Goal: Task Accomplishment & Management: Use online tool/utility

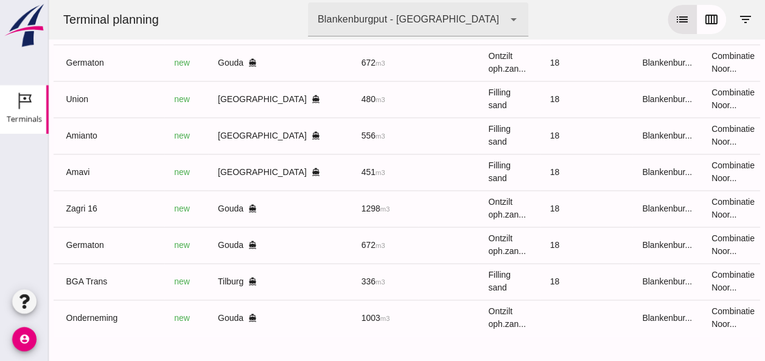
scroll to position [0, 318]
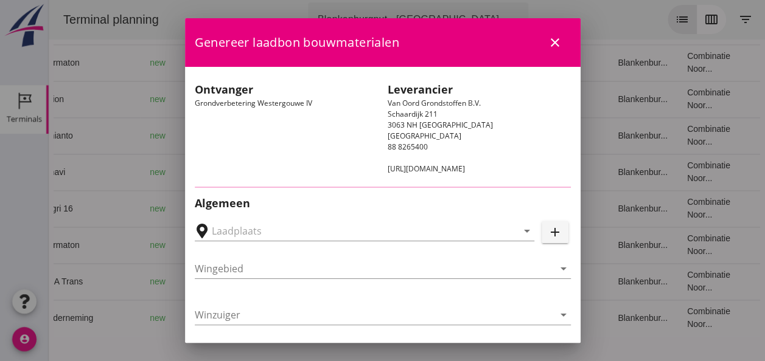
type input "Loswal Fa. J. Bos&Zonen, [GEOGRAPHIC_DATA]"
type input "Zagri 16"
type input "[PERSON_NAME]"
type input "1298"
type input "Ontzilt oph.zand [75] (6120)"
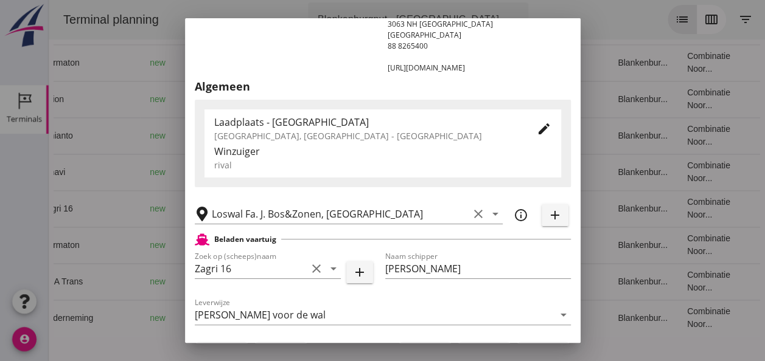
scroll to position [243, 0]
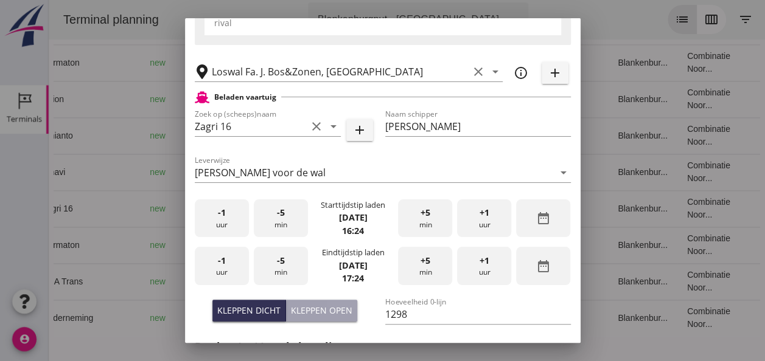
click at [237, 225] on div "-1 uur" at bounding box center [222, 219] width 54 height 38
drag, startPoint x: 224, startPoint y: 226, endPoint x: 238, endPoint y: 226, distance: 14.6
click at [227, 226] on div "-1 uur" at bounding box center [222, 219] width 54 height 38
click at [425, 219] on div "+5 min" at bounding box center [425, 219] width 54 height 38
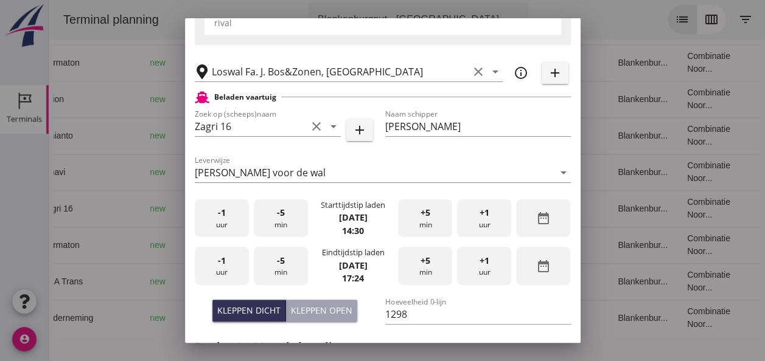
click at [227, 272] on div "-1 uur" at bounding box center [222, 266] width 54 height 38
click at [425, 271] on div "+5 min" at bounding box center [425, 266] width 54 height 38
click at [426, 271] on div "+5 min" at bounding box center [425, 266] width 54 height 38
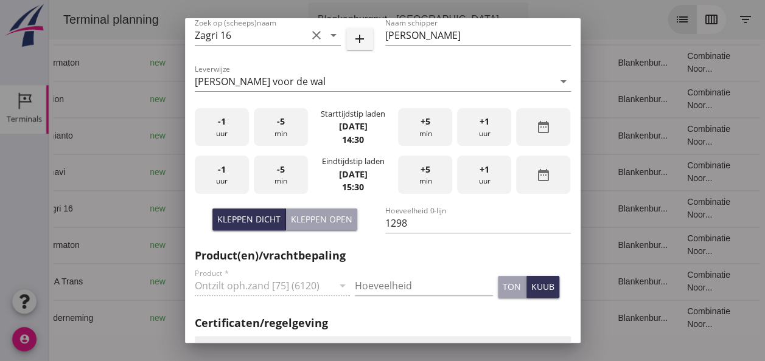
scroll to position [426, 0]
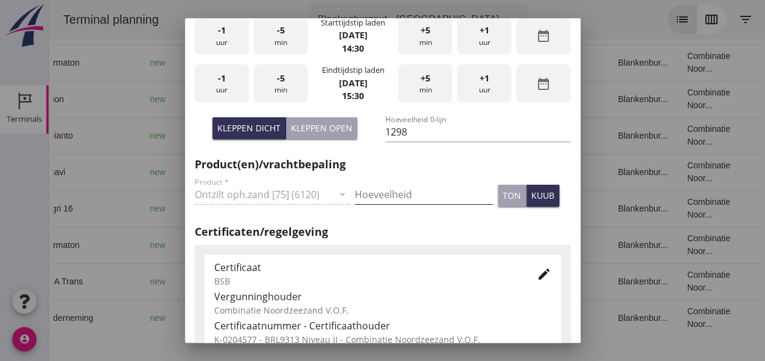
click at [407, 192] on input "Hoeveelheid" at bounding box center [424, 194] width 138 height 19
type input "1298"
click at [534, 192] on div "kuub" at bounding box center [542, 195] width 23 height 13
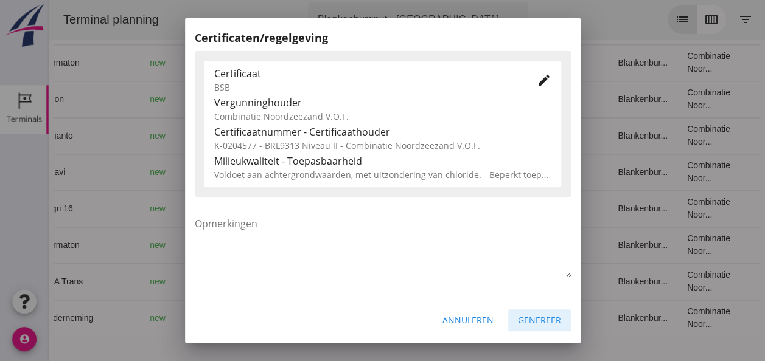
click at [545, 318] on div "Genereer" at bounding box center [539, 320] width 43 height 13
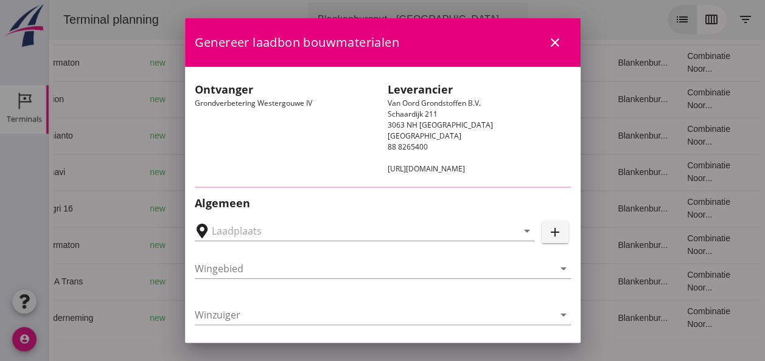
type input "Loswal Fa. J. Bos&Zonen, [GEOGRAPHIC_DATA]"
type input "Germaton"
type input "[PERSON_NAME]"
type input "Ontzilt oph.zand [75] (6120)"
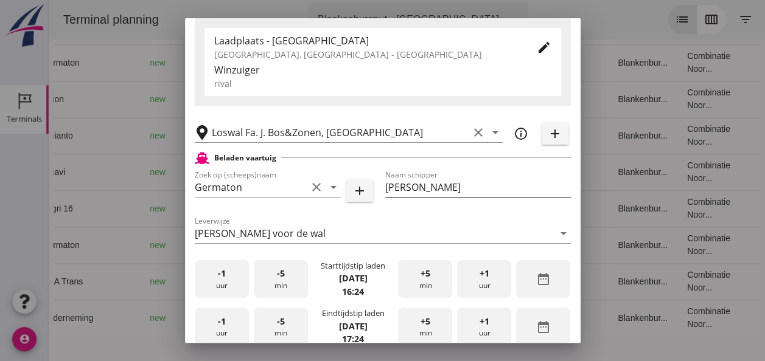
scroll to position [0, 0]
click at [228, 280] on div "-1 uur" at bounding box center [222, 279] width 54 height 38
click at [420, 279] on span "+5" at bounding box center [425, 273] width 10 height 13
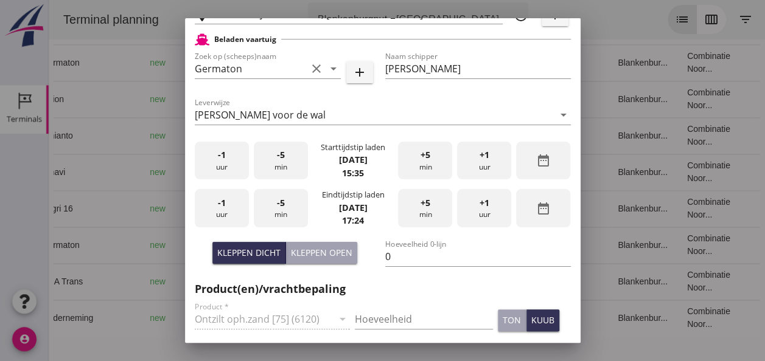
scroll to position [304, 0]
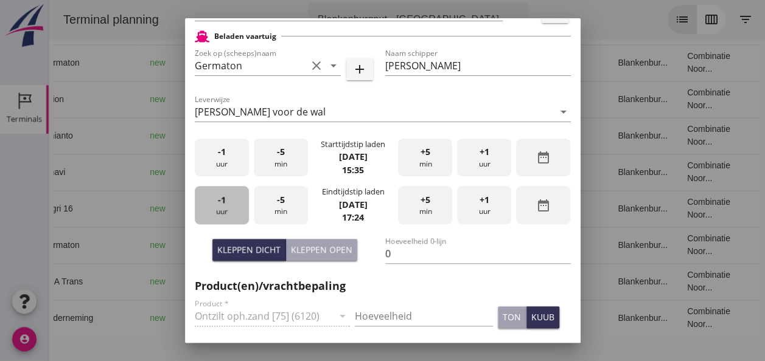
click at [229, 212] on div "-1 uur" at bounding box center [222, 205] width 54 height 38
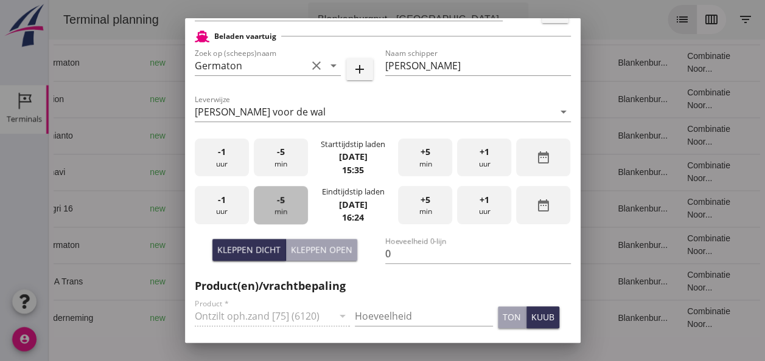
click at [286, 209] on div "-5 min" at bounding box center [281, 205] width 54 height 38
drag, startPoint x: 286, startPoint y: 209, endPoint x: 293, endPoint y: 209, distance: 6.7
click at [286, 209] on div "-5 min" at bounding box center [281, 205] width 54 height 38
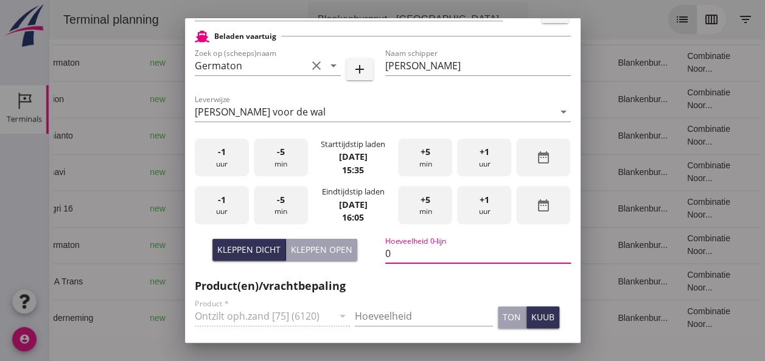
click at [401, 248] on input "0" at bounding box center [478, 253] width 186 height 19
type input "672"
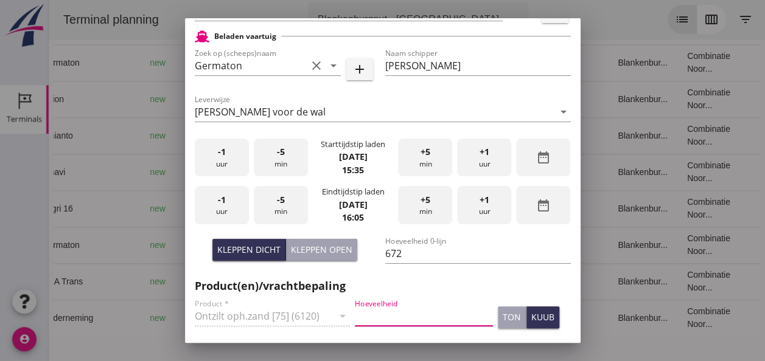
click at [426, 313] on input "Hoeveelheid" at bounding box center [424, 316] width 138 height 19
type input "672"
click at [531, 319] on div "kuub" at bounding box center [542, 317] width 23 height 13
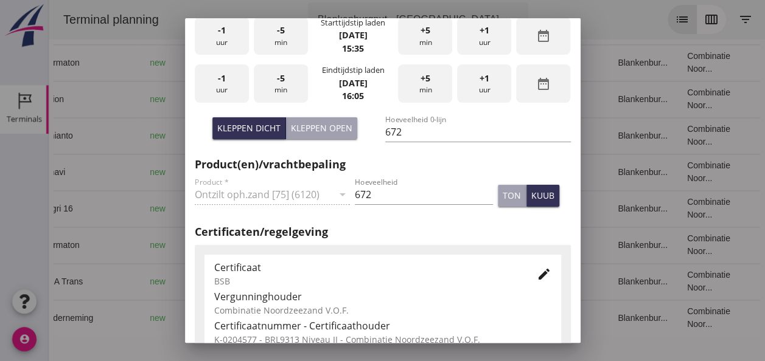
scroll to position [620, 0]
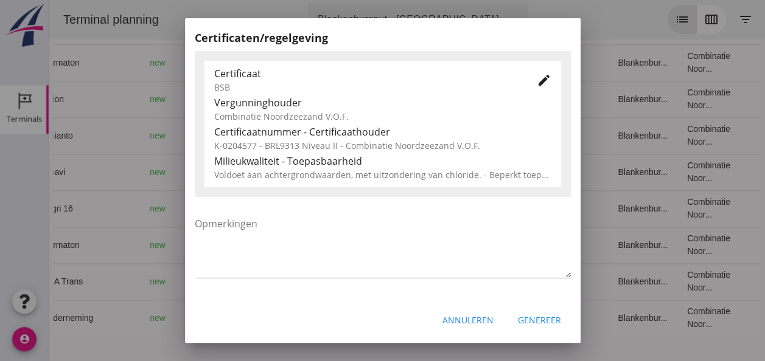
click at [545, 321] on div "Genereer" at bounding box center [539, 320] width 43 height 13
